Goal: Information Seeking & Learning: Learn about a topic

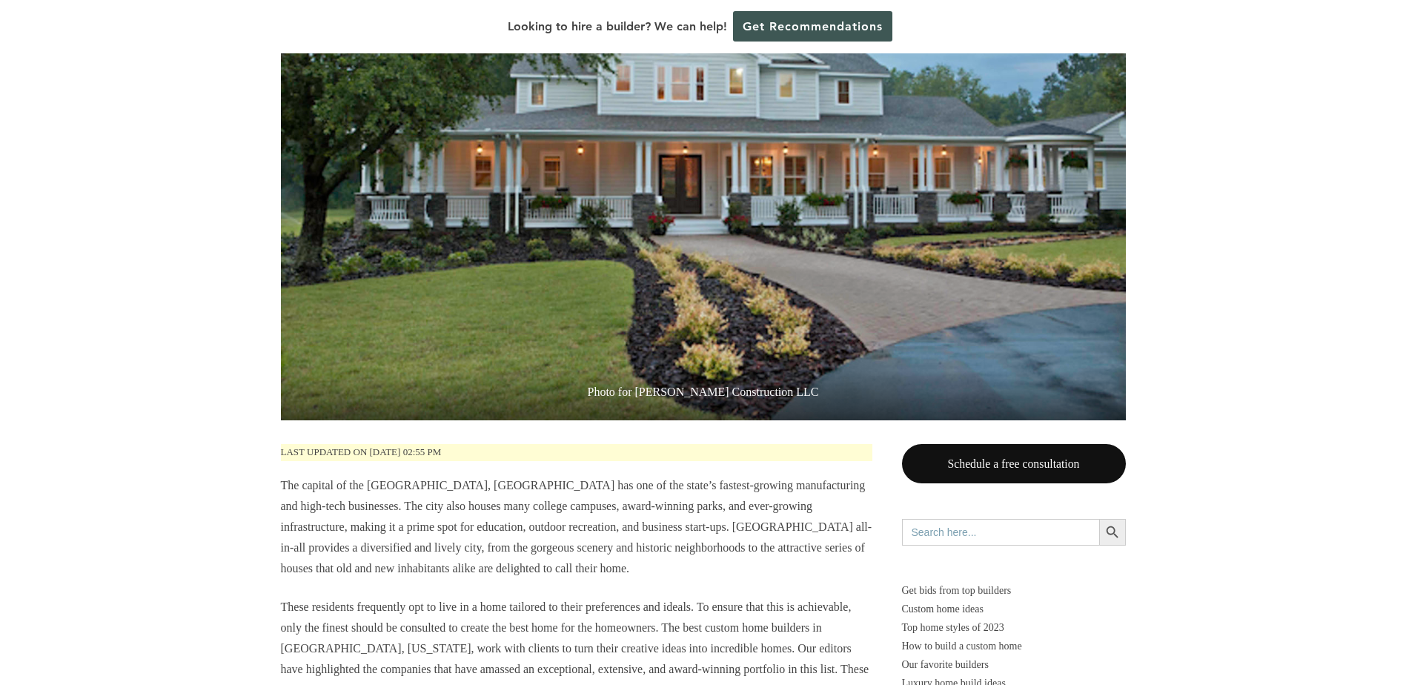
scroll to position [74, 0]
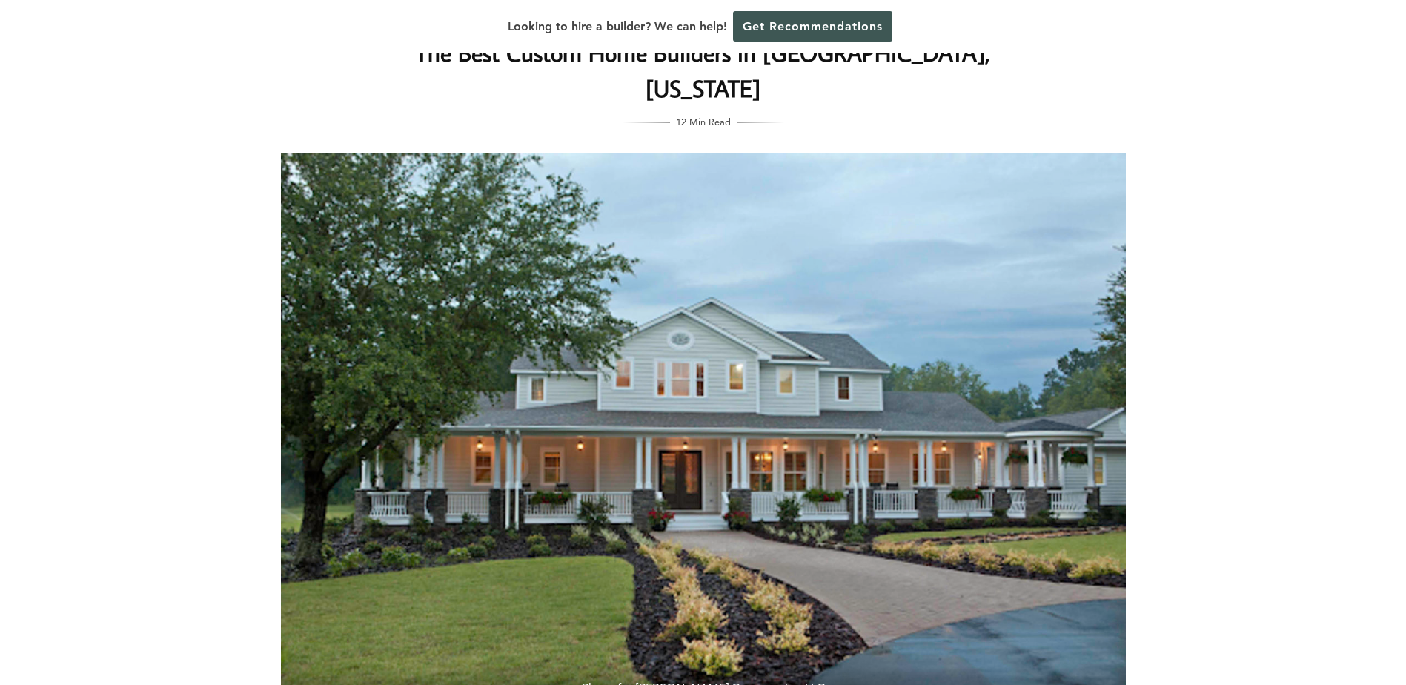
click at [933, 459] on img at bounding box center [703, 434] width 845 height 563
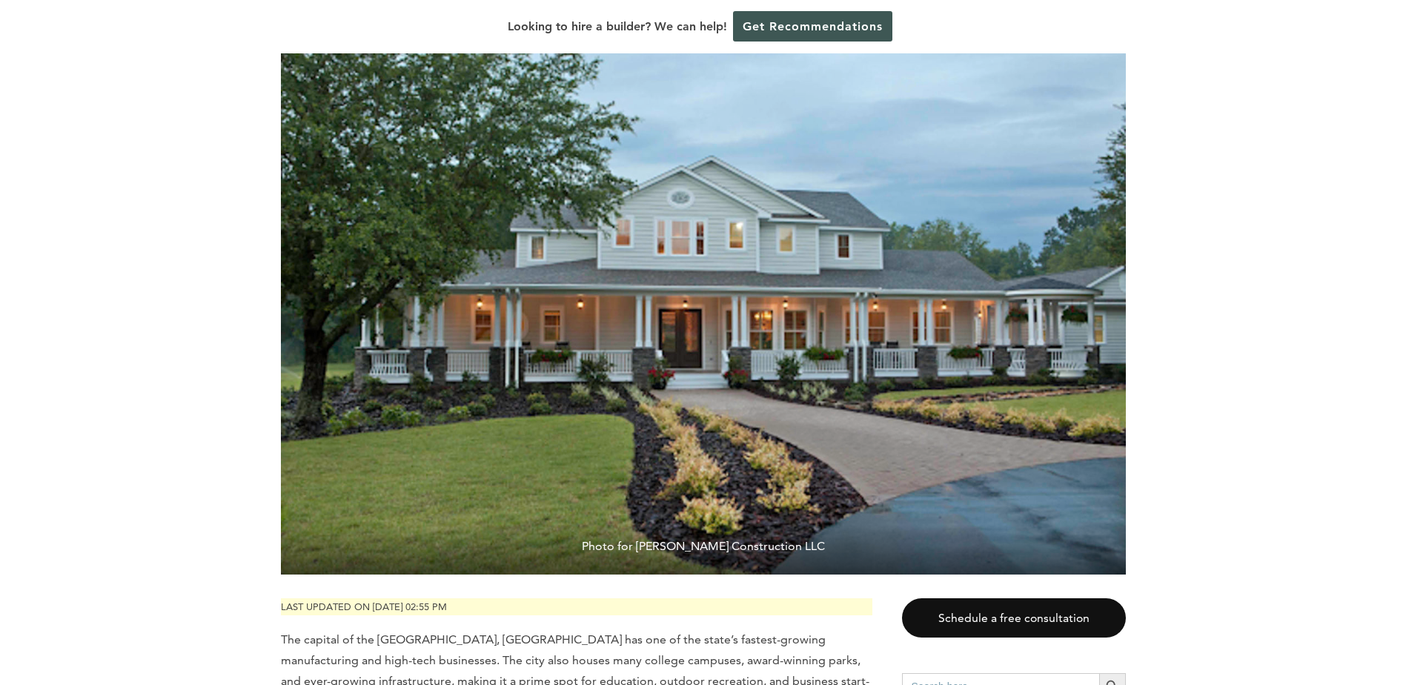
scroll to position [297, 0]
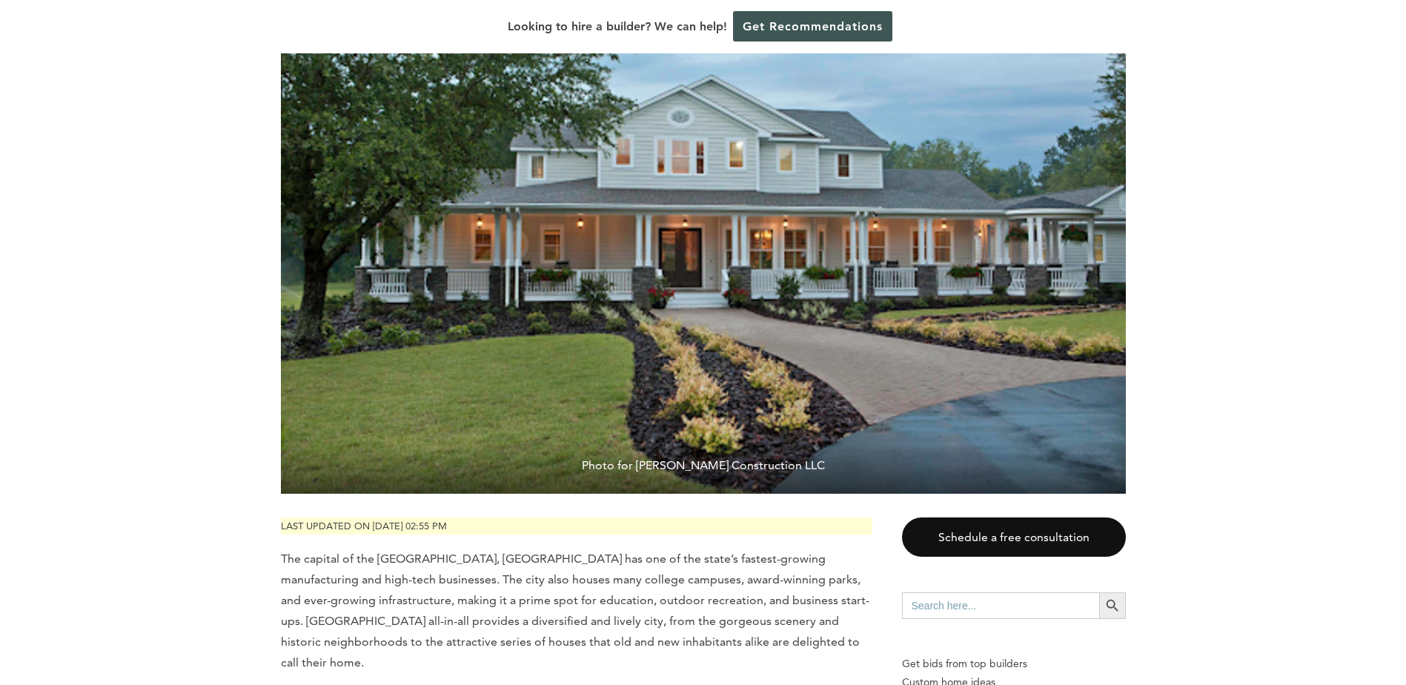
click at [724, 443] on span "Photo for [PERSON_NAME] Construction LLC" at bounding box center [703, 468] width 845 height 50
click at [1114, 225] on img at bounding box center [703, 212] width 845 height 563
click at [1056, 517] on link "Schedule a free consultation" at bounding box center [1014, 536] width 224 height 39
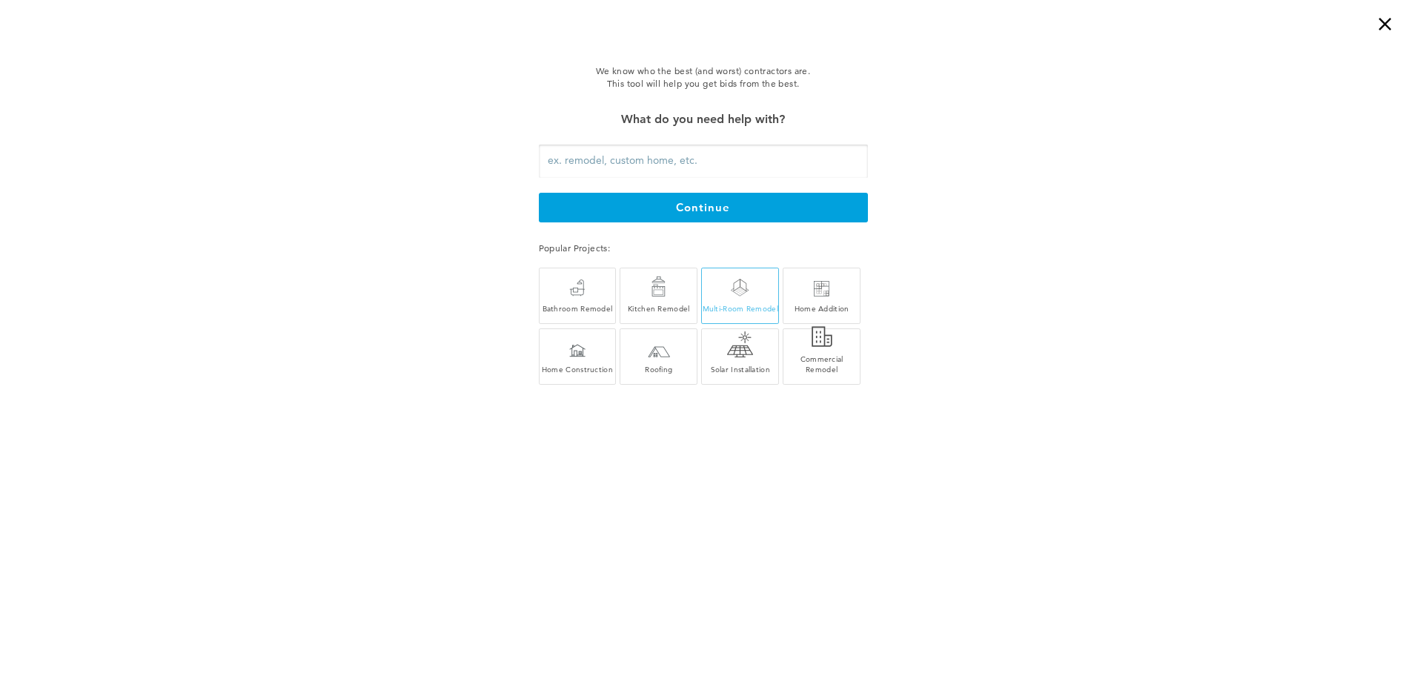
click at [721, 280] on div "Multi-Room Remodel" at bounding box center [740, 296] width 78 height 56
type input "Multi-Room Remodel"
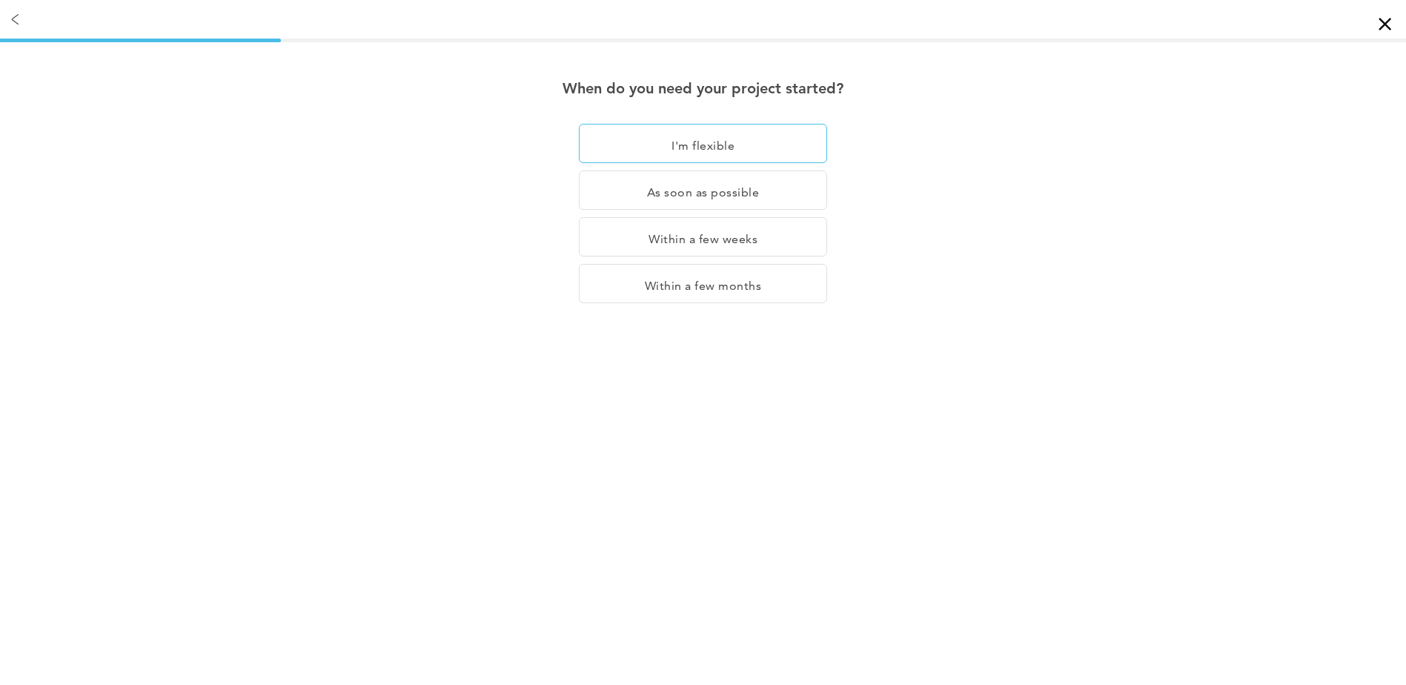
click at [632, 150] on div "I'm flexible" at bounding box center [703, 143] width 248 height 39
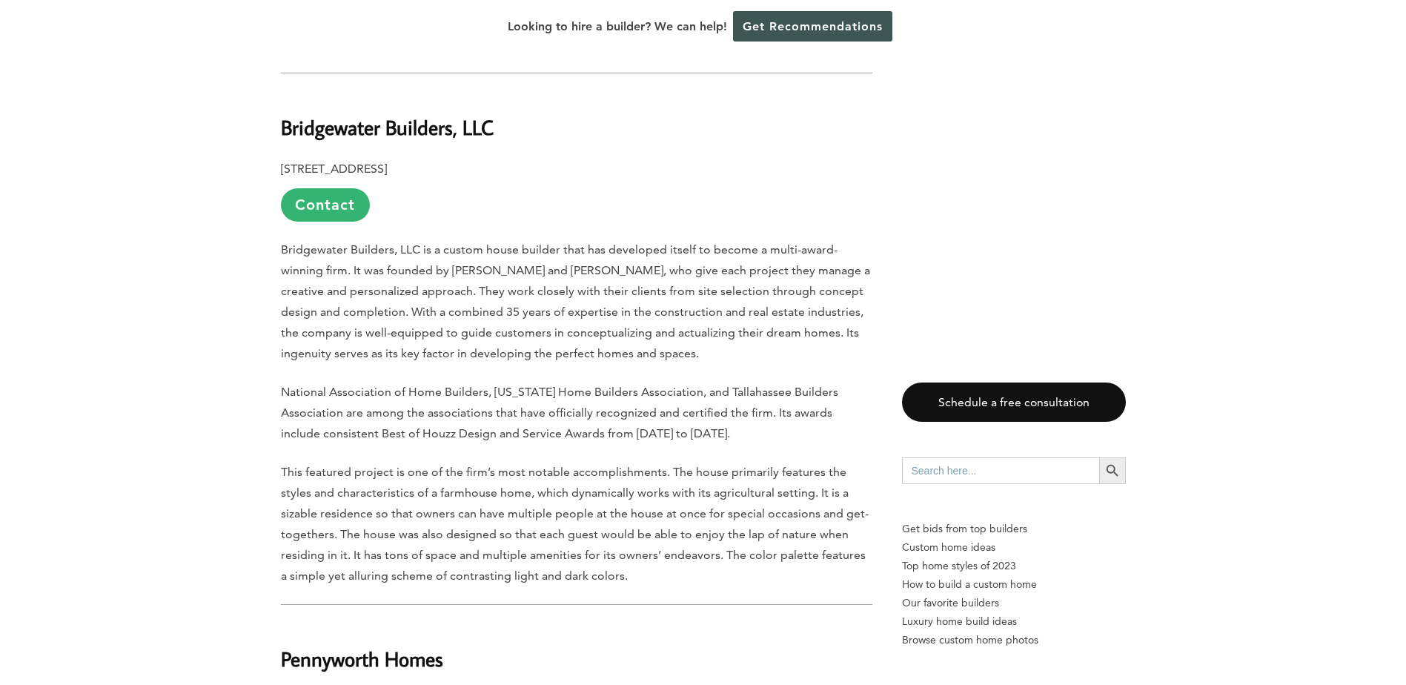
scroll to position [4374, 0]
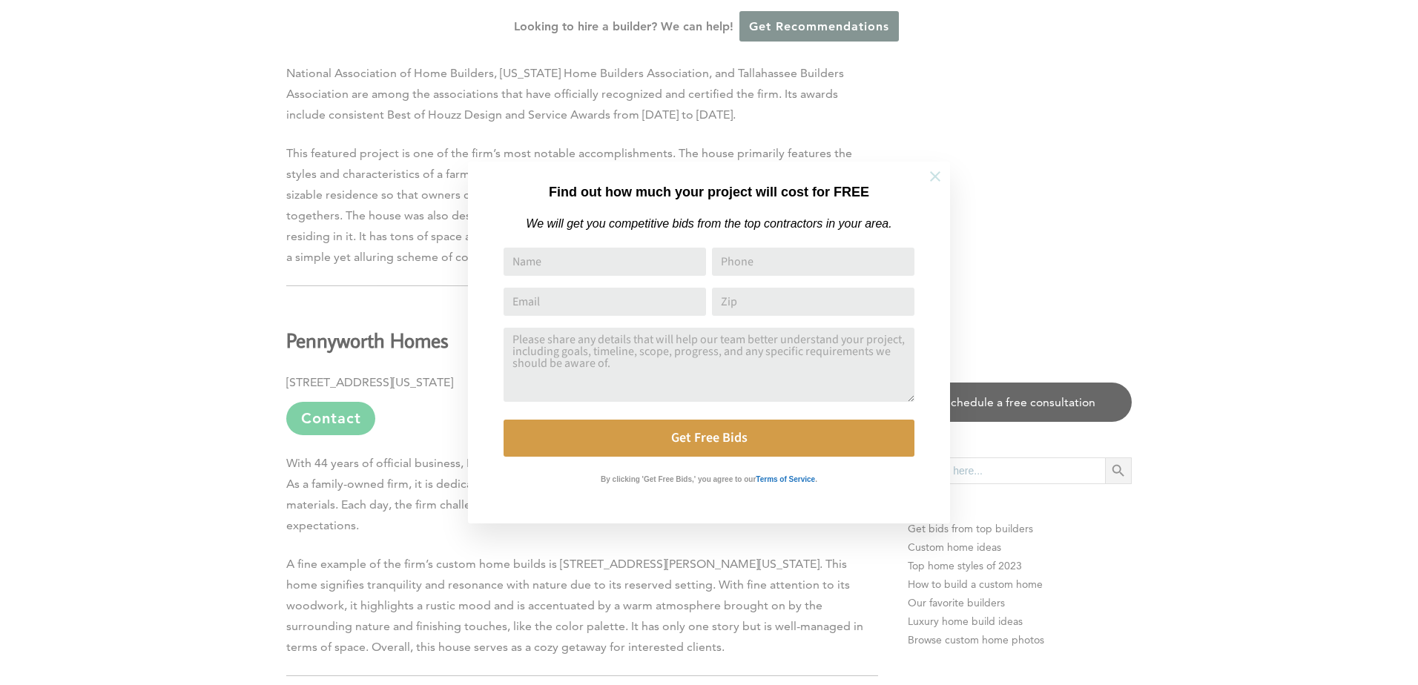
click at [935, 177] on icon at bounding box center [935, 176] width 16 height 16
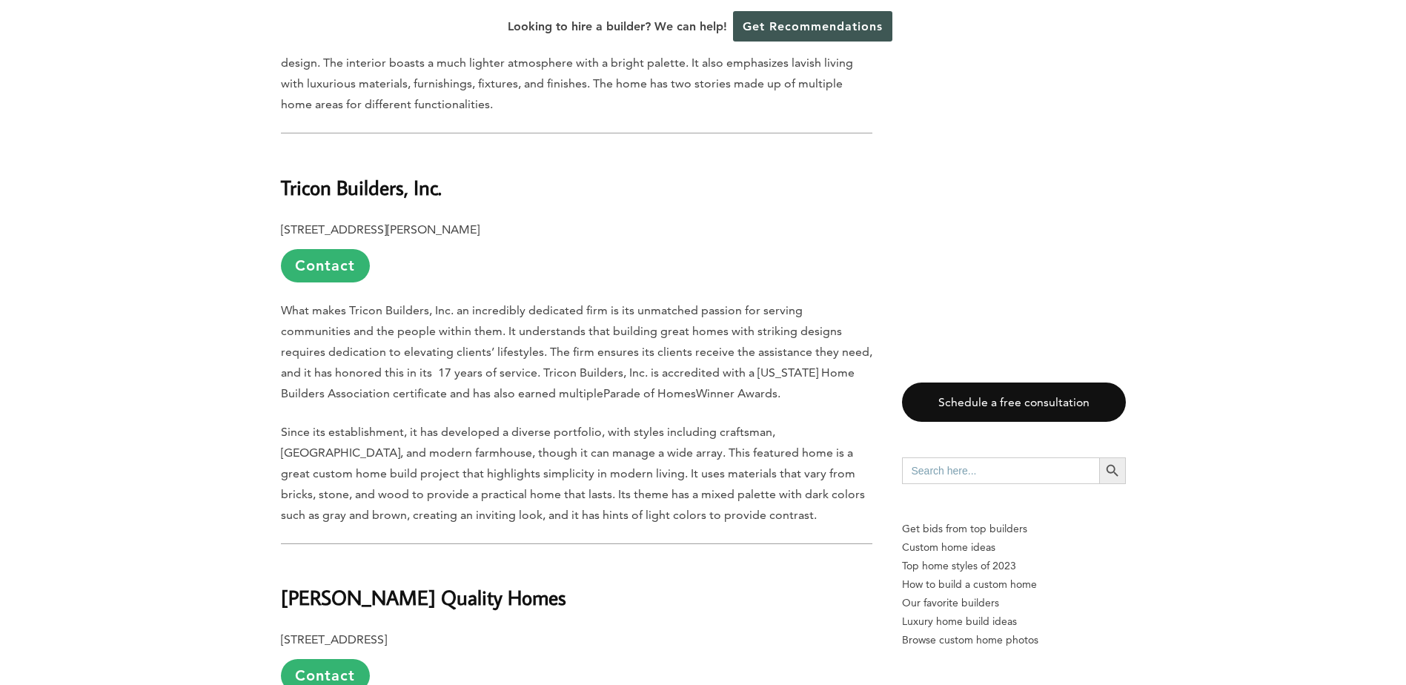
scroll to position [6228, 0]
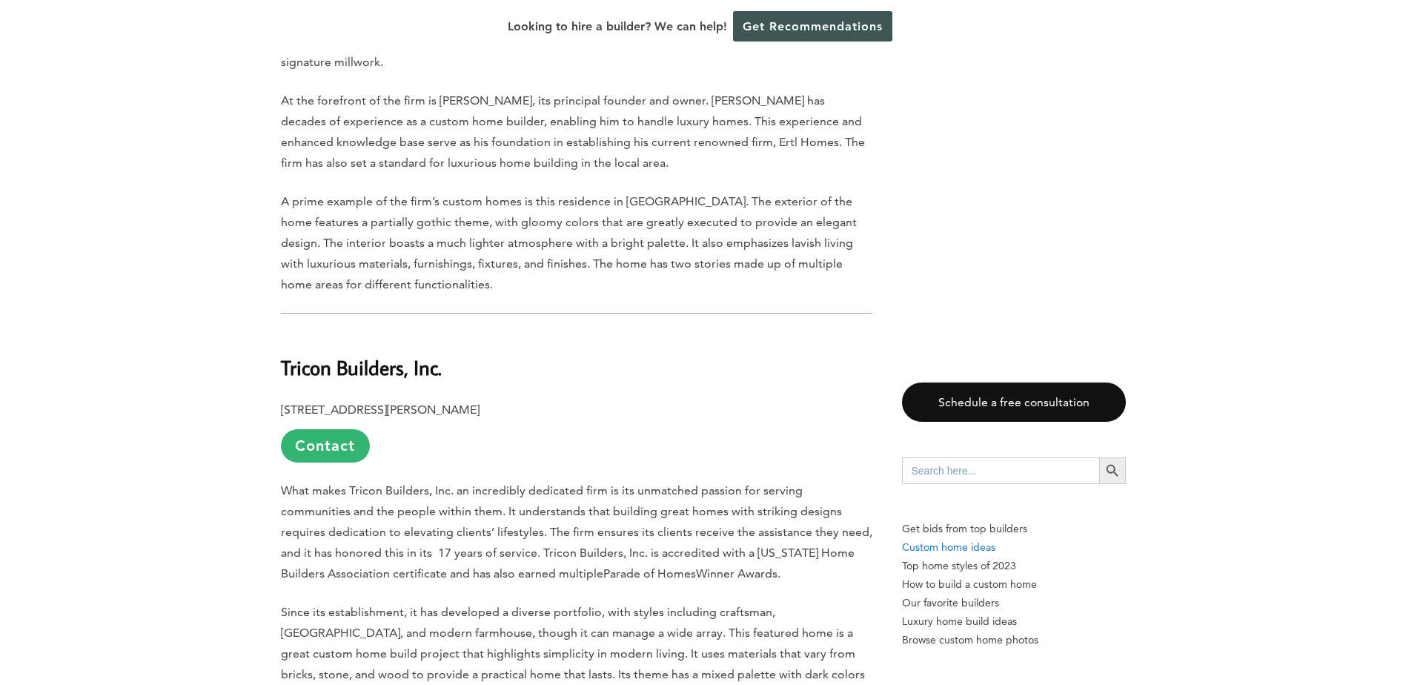
click at [950, 543] on p "Custom home ideas" at bounding box center [1014, 547] width 224 height 19
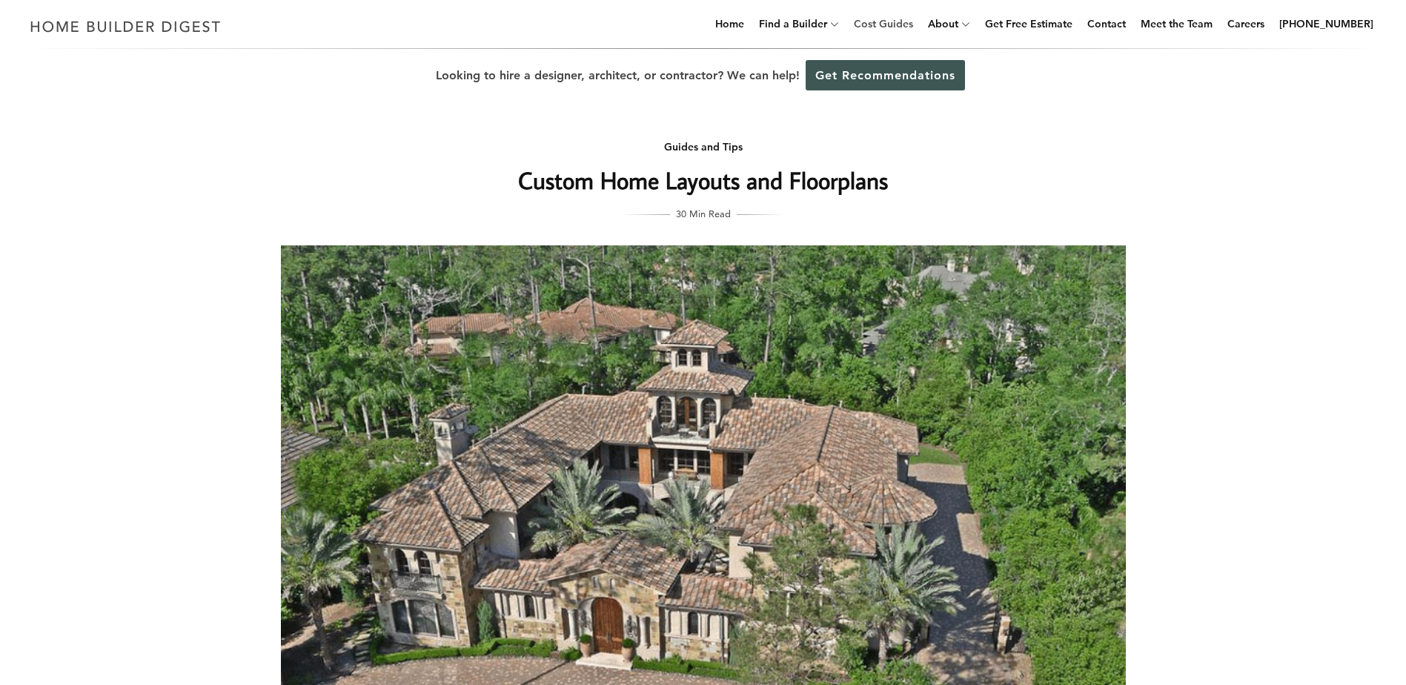
click at [902, 19] on link "Cost Guides" at bounding box center [883, 23] width 71 height 47
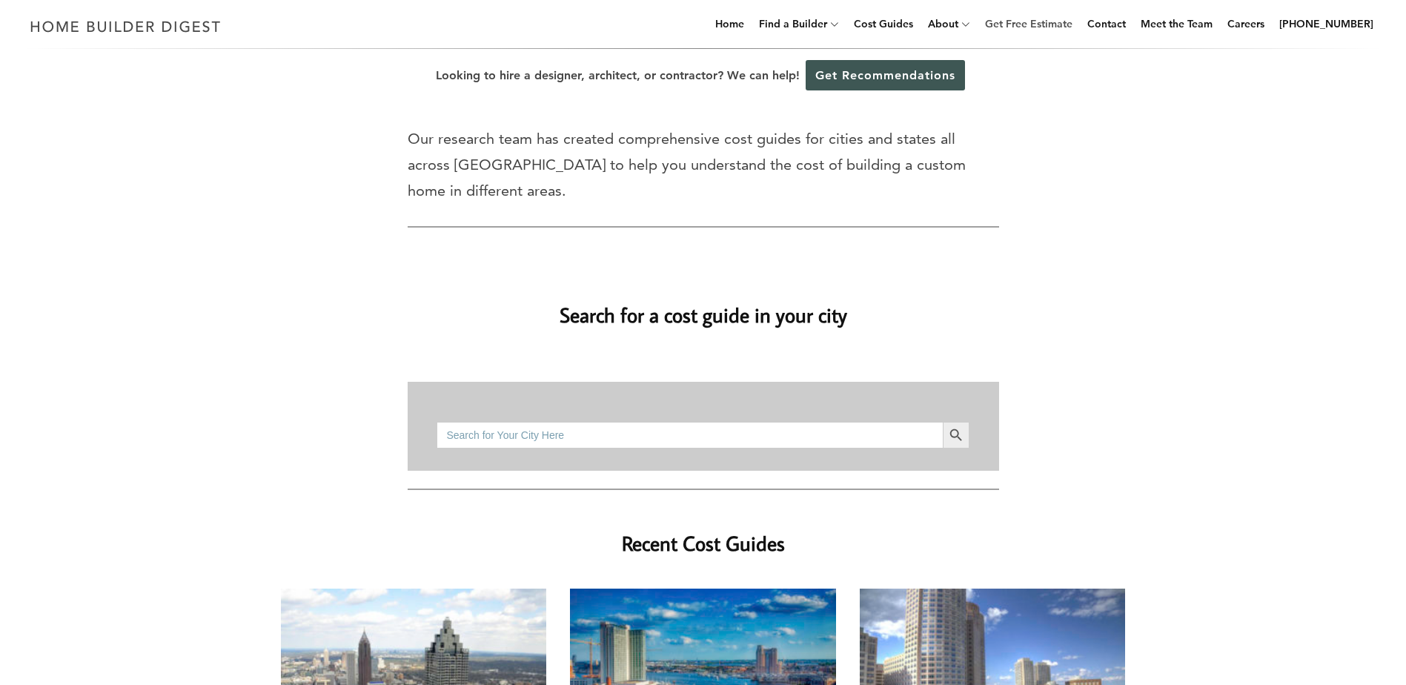
click at [1037, 19] on link "Get Free Estimate" at bounding box center [1028, 23] width 99 height 47
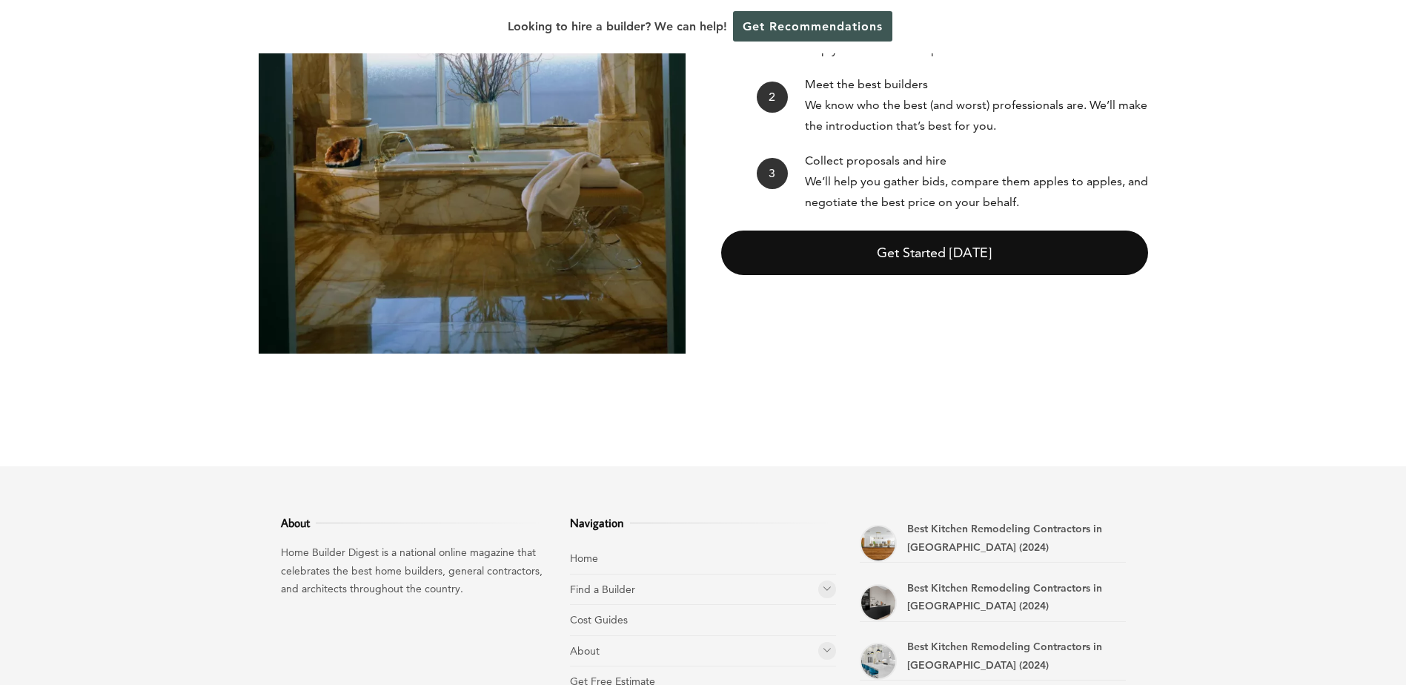
scroll to position [6, 0]
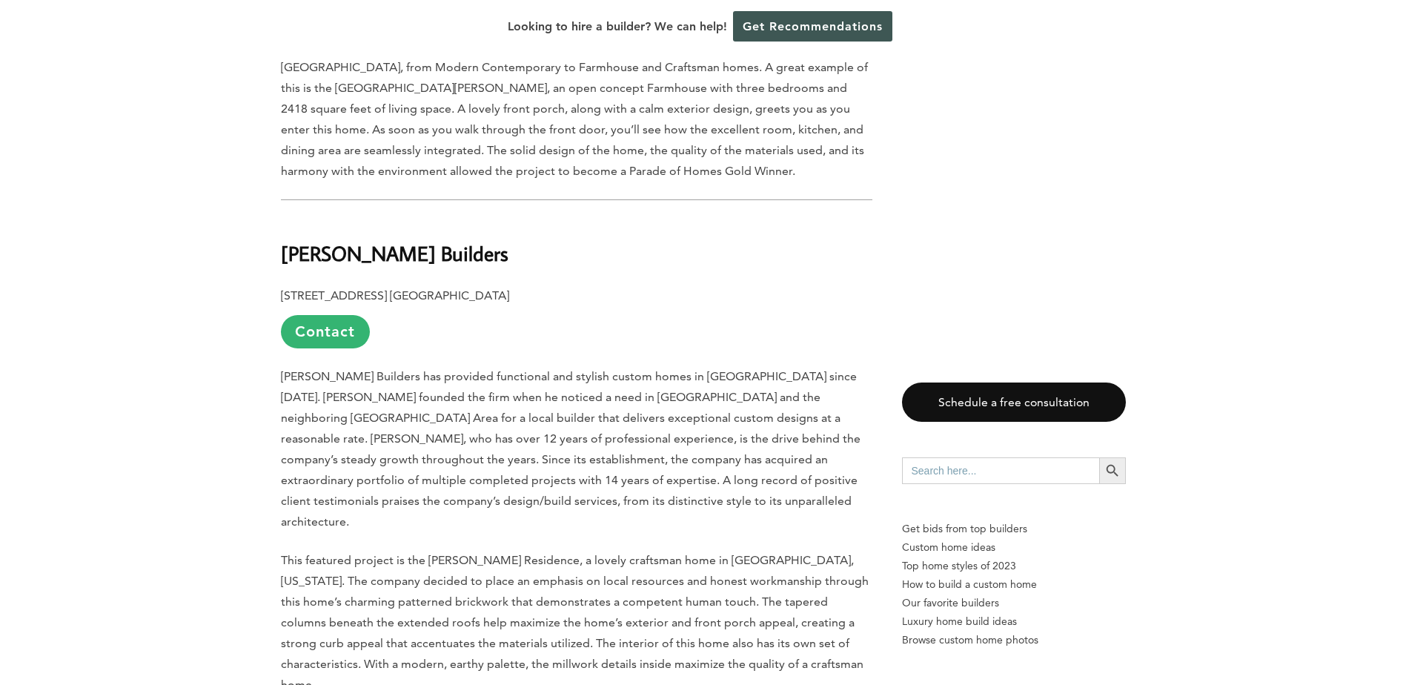
scroll to position [2372, 0]
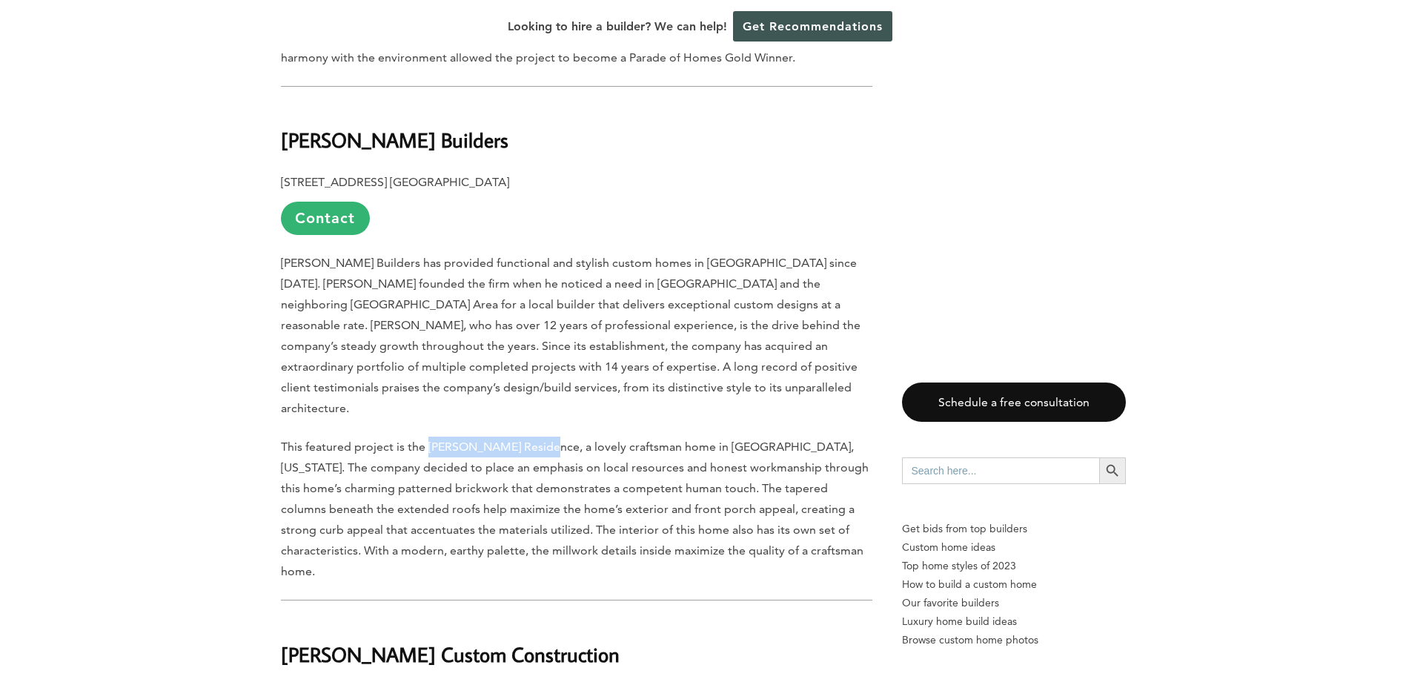
drag, startPoint x: 428, startPoint y: 348, endPoint x: 543, endPoint y: 352, distance: 115.0
click at [543, 440] on span "This featured project is the [PERSON_NAME] Residence, a lovely craftsman home i…" at bounding box center [575, 509] width 588 height 139
copy span "[PERSON_NAME] Residence"
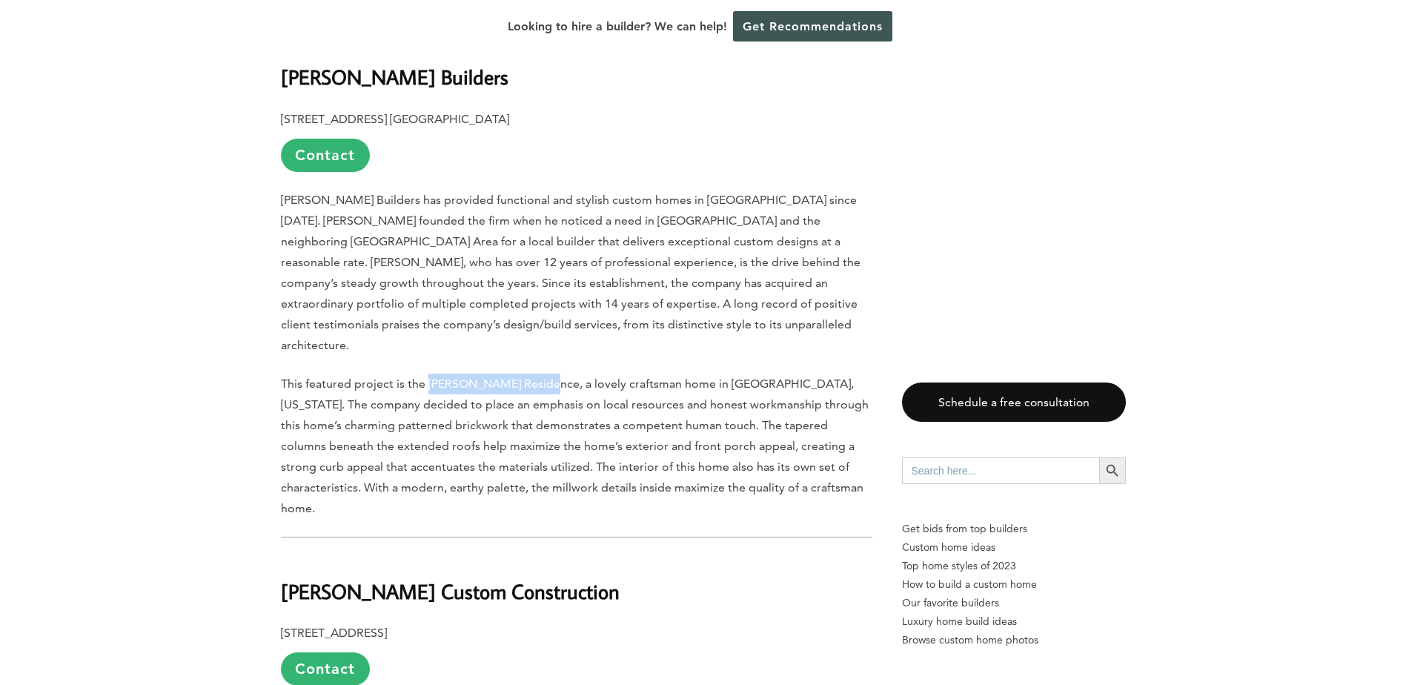
scroll to position [2521, 0]
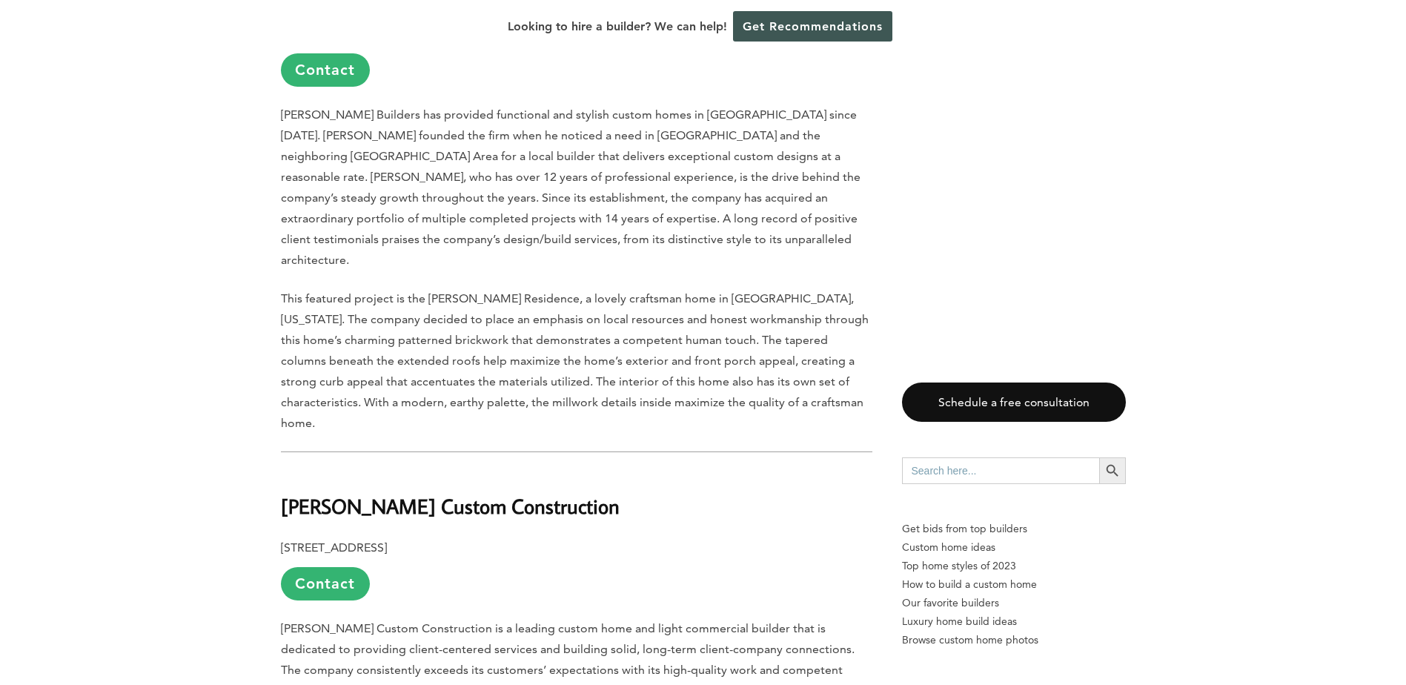
click at [696, 538] on p "[STREET_ADDRESS] Contact" at bounding box center [577, 569] width 592 height 63
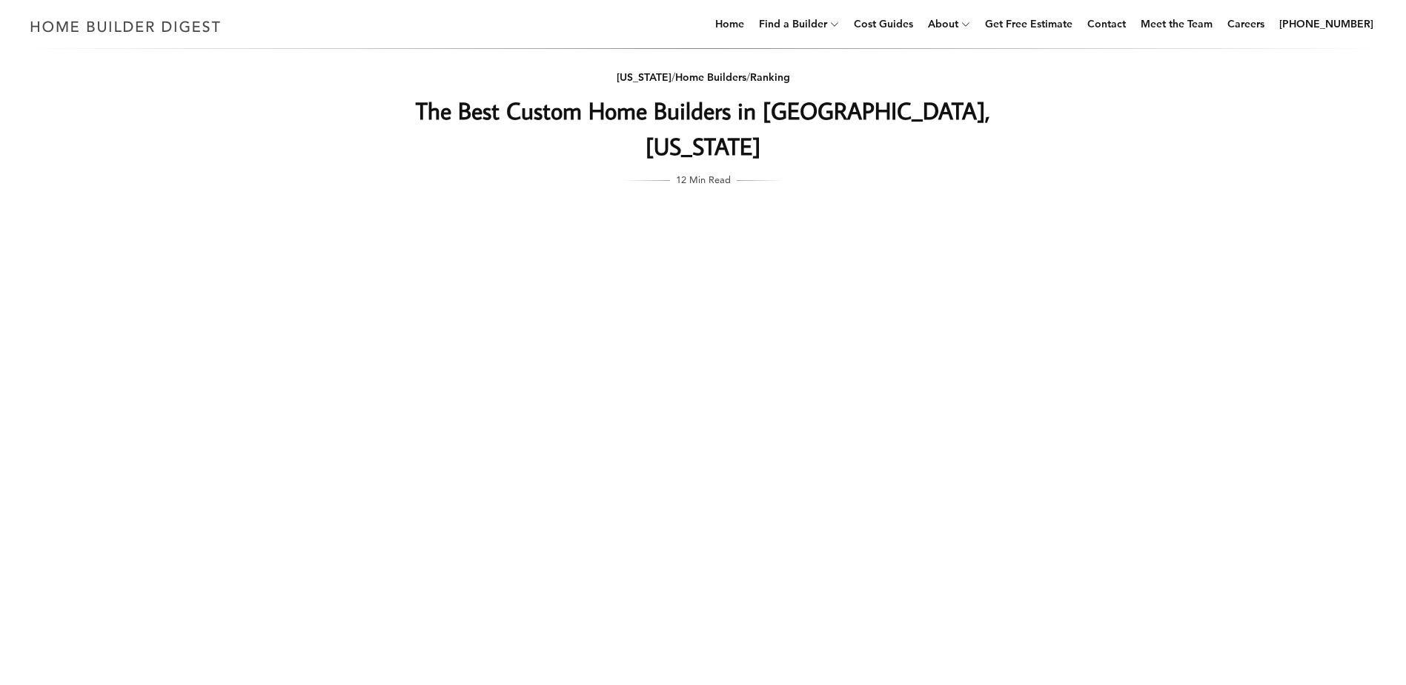
scroll to position [297, 0]
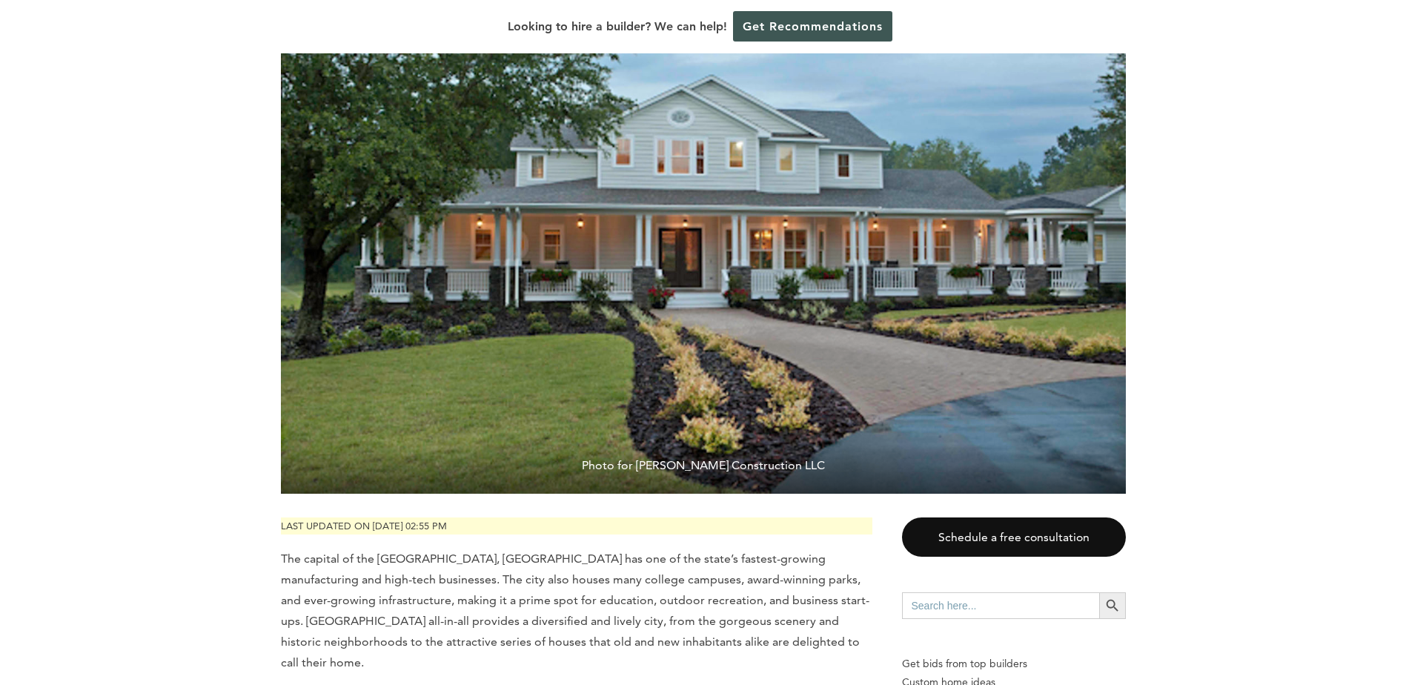
click at [925, 321] on img at bounding box center [703, 212] width 845 height 563
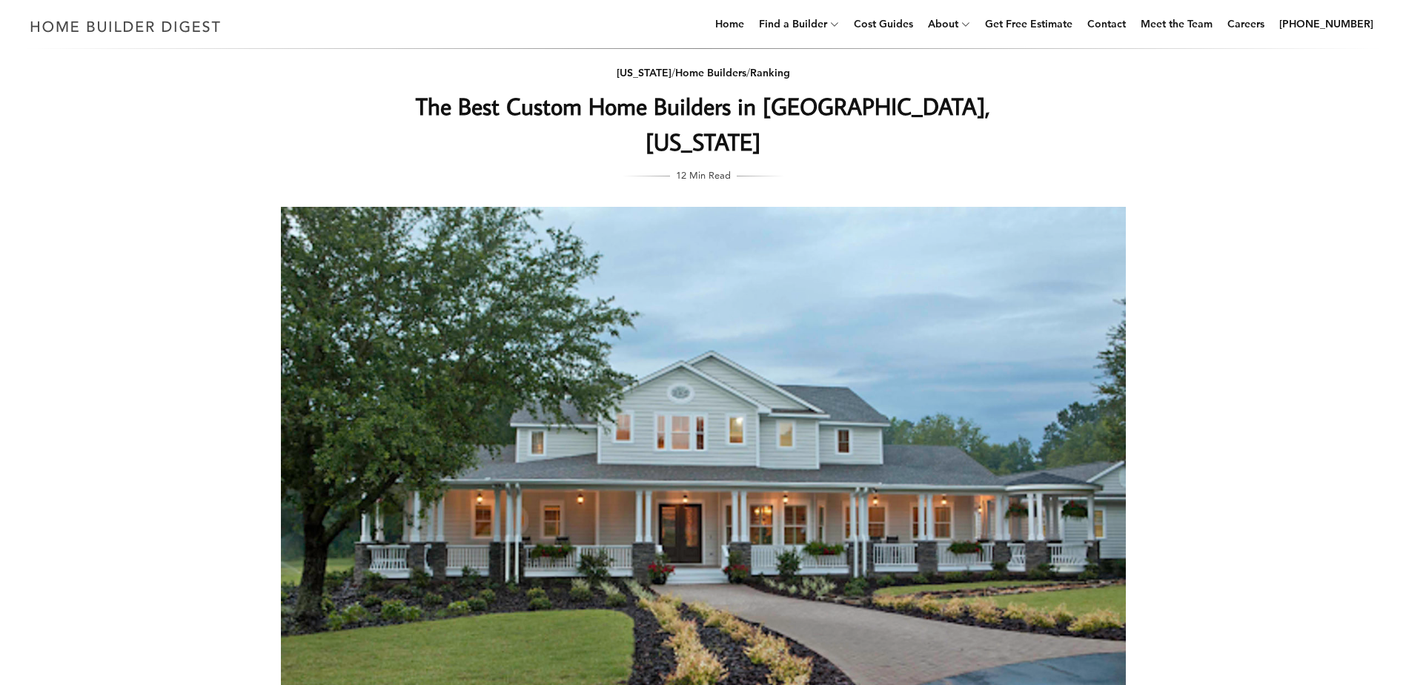
scroll to position [0, 0]
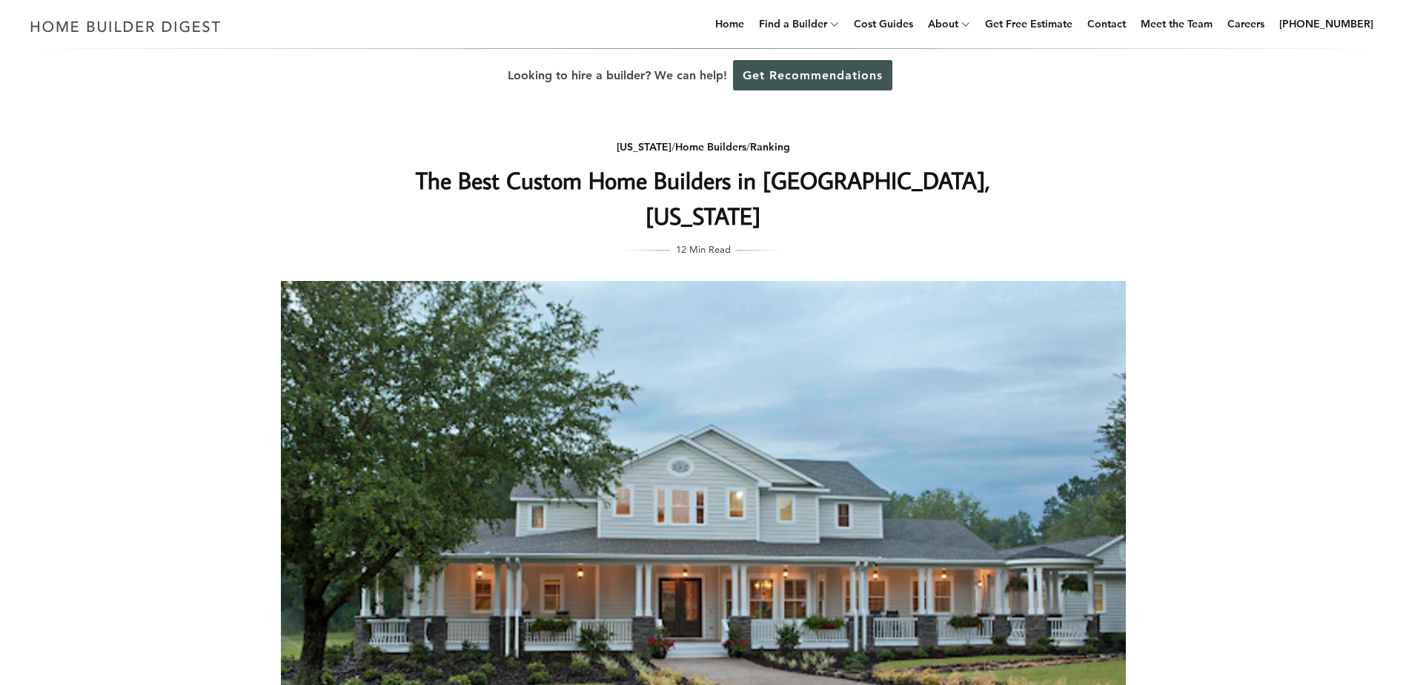
click at [694, 190] on h1 "The Best Custom Home Builders in [GEOGRAPHIC_DATA], [US_STATE]" at bounding box center [704, 197] width 592 height 71
drag, startPoint x: 694, startPoint y: 190, endPoint x: 701, endPoint y: 214, distance: 25.6
click at [701, 241] on span "12 Min Read" at bounding box center [703, 249] width 55 height 16
